Goal: Task Accomplishment & Management: Use online tool/utility

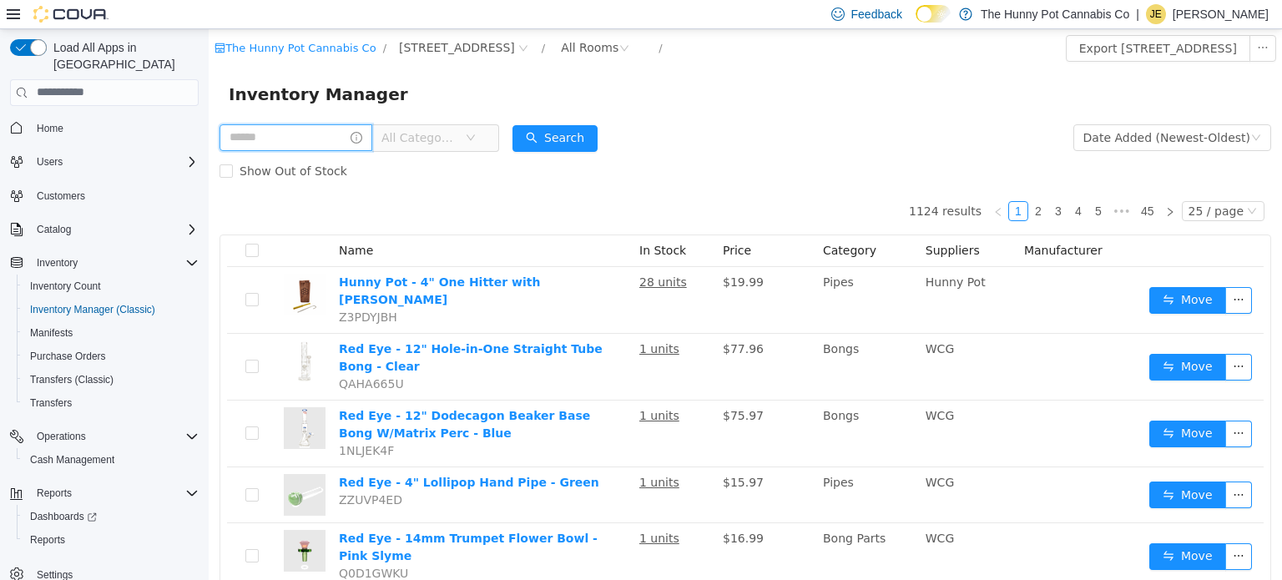
click at [320, 134] on input "text" at bounding box center [296, 137] width 153 height 27
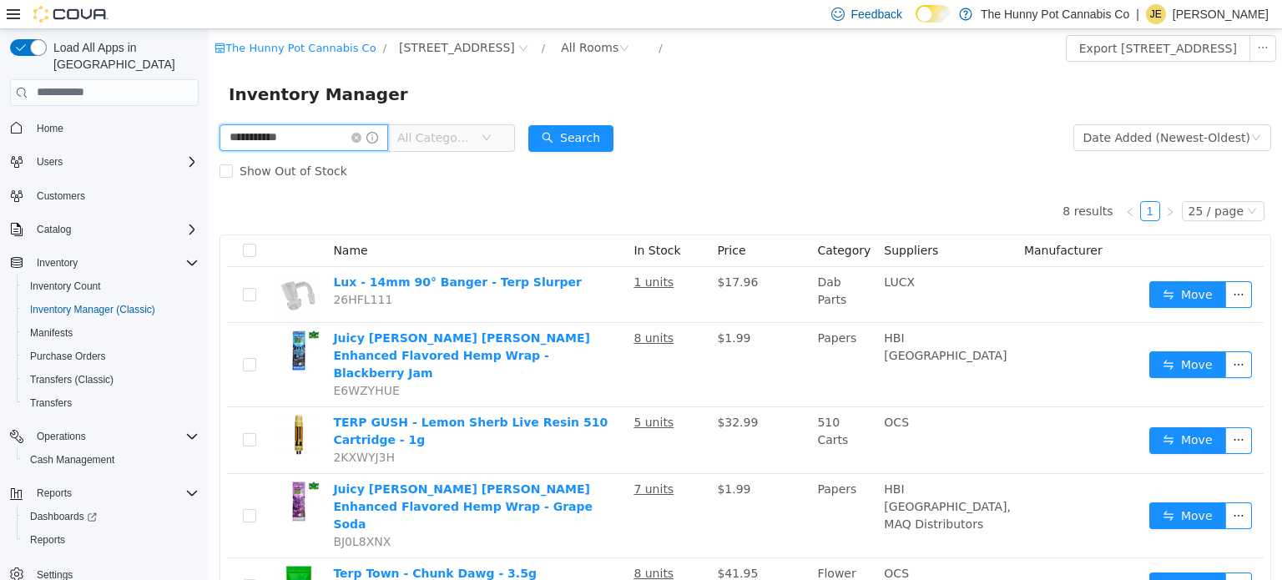
type input "**********"
